Goal: Transaction & Acquisition: Purchase product/service

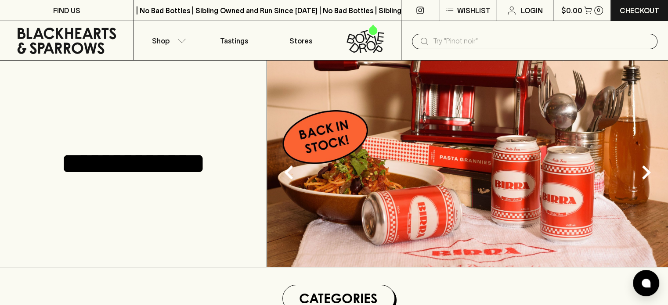
click at [493, 37] on input "text" at bounding box center [541, 41] width 217 height 14
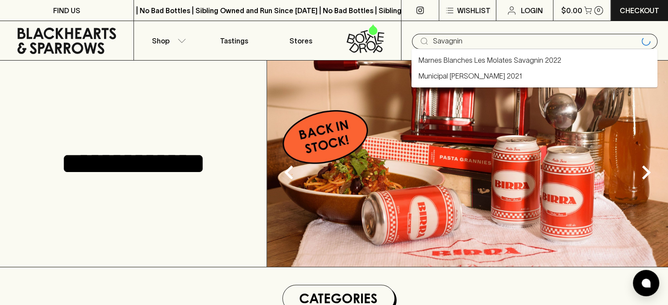
type input "Savagnin"
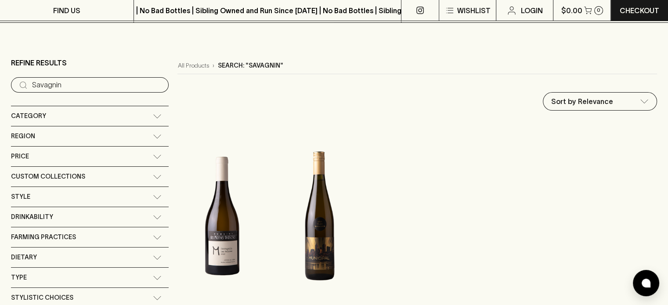
scroll to position [147, 0]
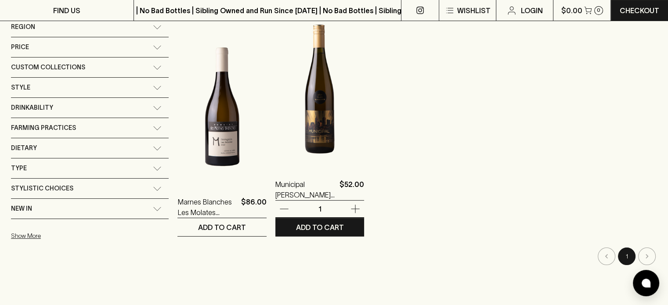
click at [297, 130] on img at bounding box center [319, 89] width 89 height 154
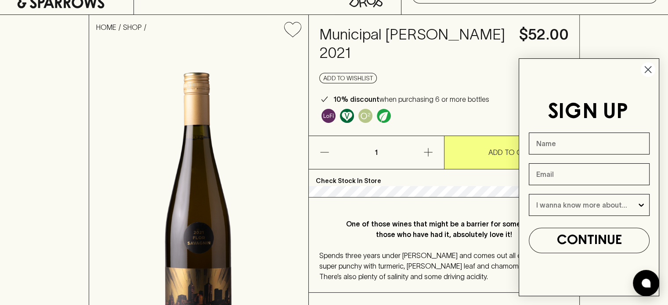
scroll to position [58, 0]
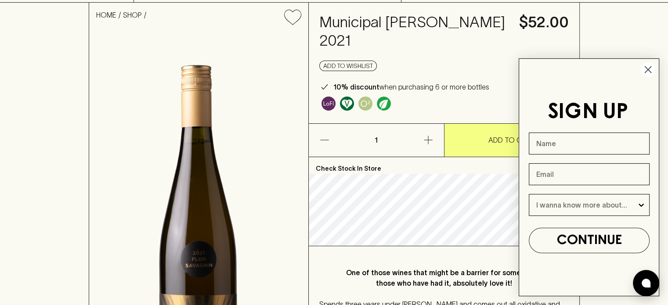
click at [650, 69] on circle "Close dialog" at bounding box center [648, 69] width 14 height 14
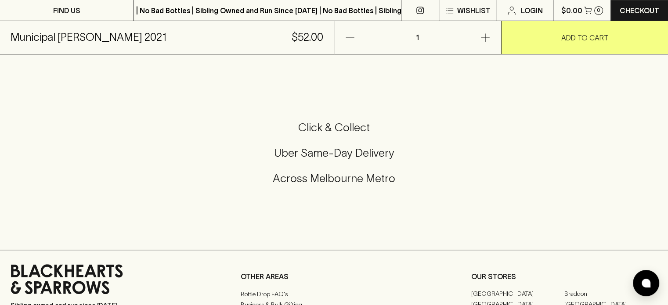
scroll to position [475, 0]
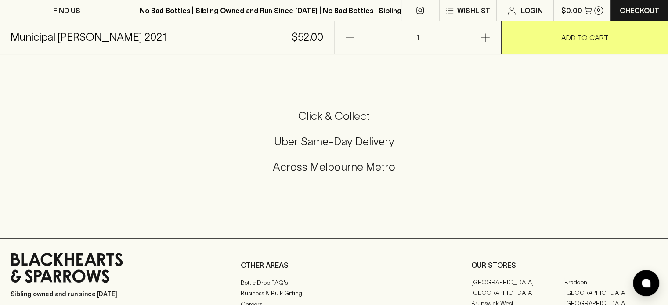
click at [351, 116] on h5 "Click & Collect" at bounding box center [334, 116] width 647 height 14
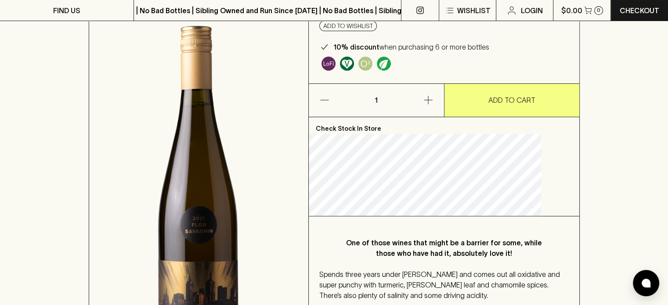
scroll to position [98, 0]
